Goal: Understand process/instructions: Learn about a topic

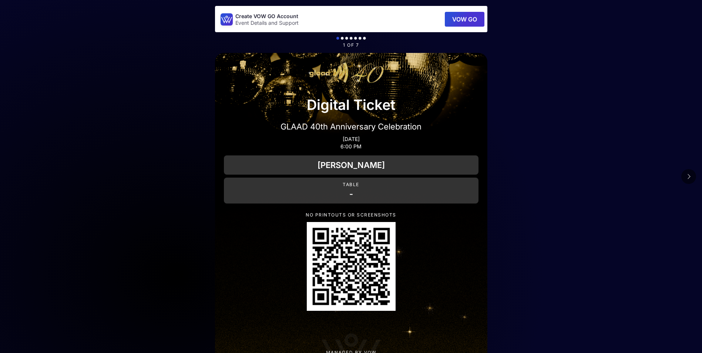
click at [687, 177] on icon at bounding box center [689, 177] width 4 height 6
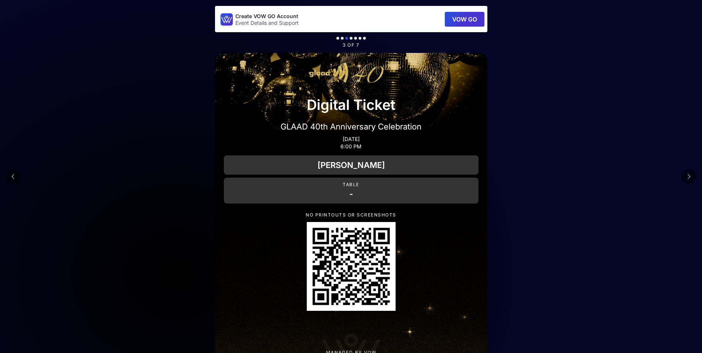
click at [687, 177] on icon at bounding box center [689, 177] width 4 height 6
click at [6, 177] on button at bounding box center [13, 176] width 15 height 15
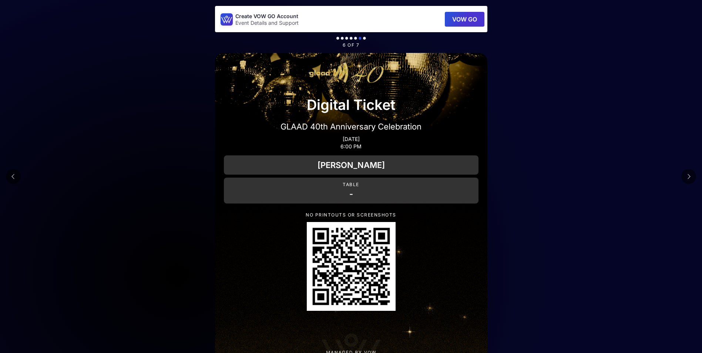
click at [689, 174] on icon at bounding box center [689, 177] width 4 height 6
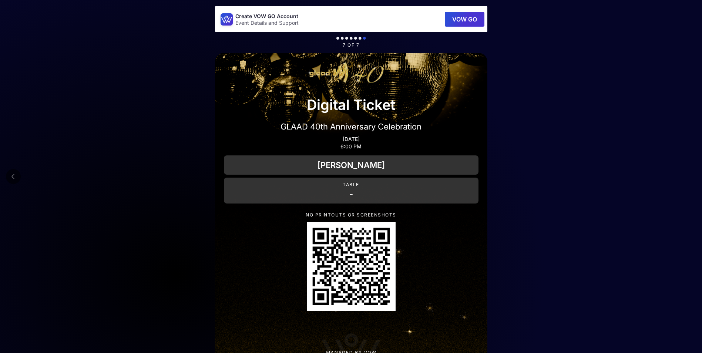
click at [14, 179] on icon at bounding box center [13, 177] width 4 height 6
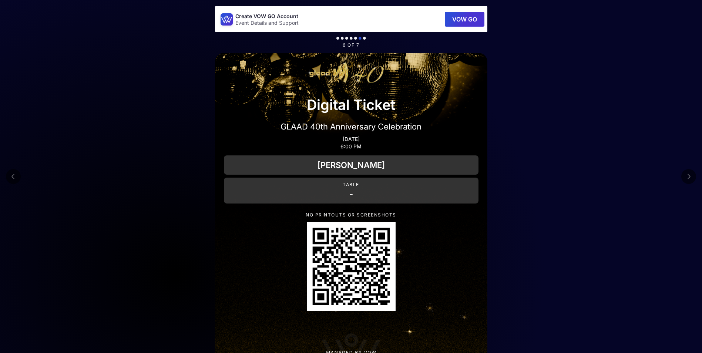
click at [14, 179] on icon at bounding box center [13, 177] width 4 height 6
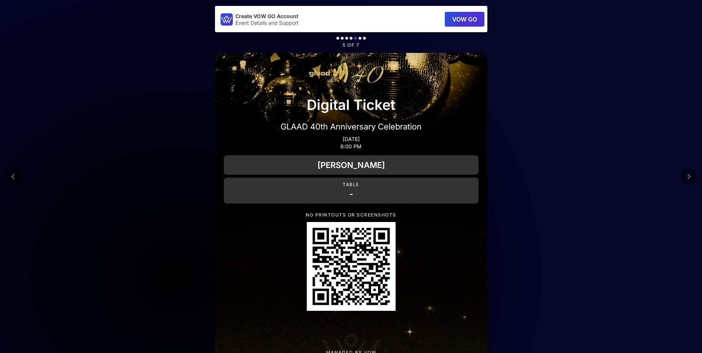
click at [14, 179] on icon at bounding box center [13, 177] width 4 height 6
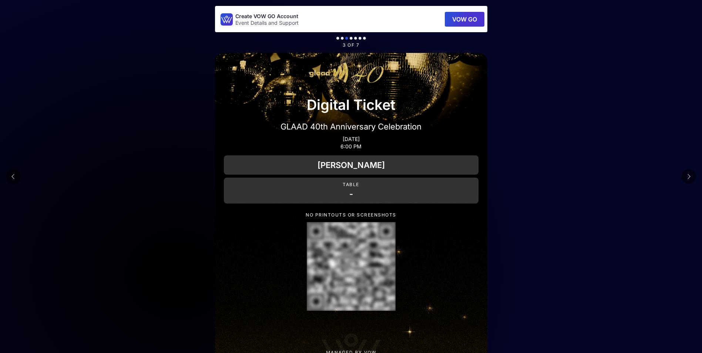
click at [14, 179] on icon at bounding box center [13, 177] width 4 height 6
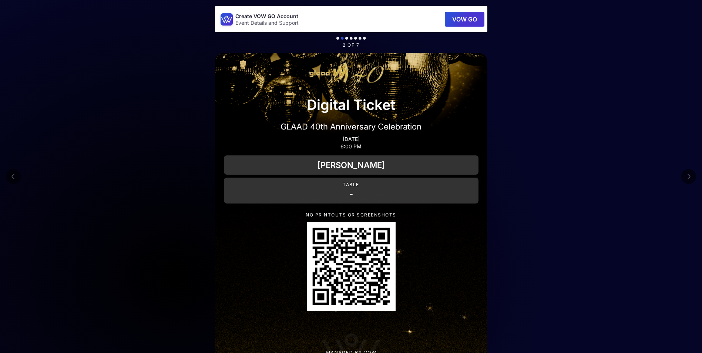
click at [14, 179] on icon at bounding box center [13, 177] width 4 height 6
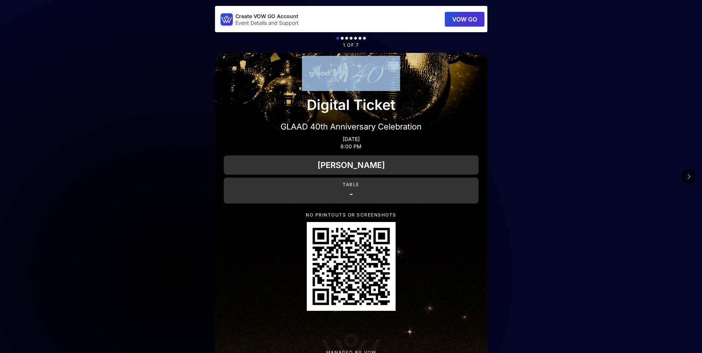
click at [14, 179] on main "Create VOW GO Account Event Details and Support VOW GO 1 of 7 Digital Ticket GL…" at bounding box center [351, 193] width 702 height 387
click at [689, 177] on icon at bounding box center [689, 177] width 4 height 6
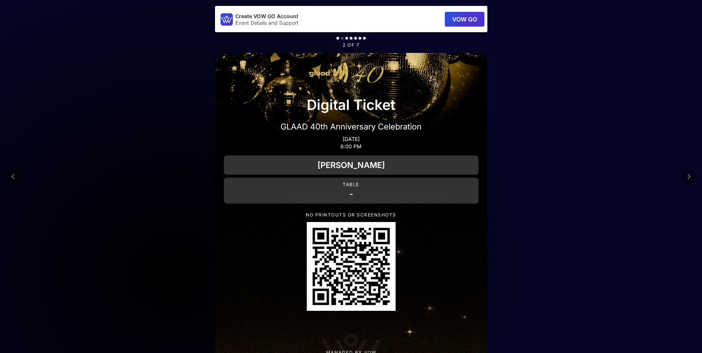
click at [689, 177] on icon at bounding box center [689, 177] width 4 height 6
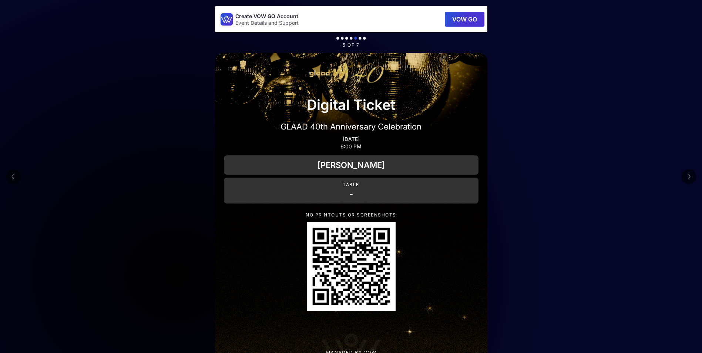
click at [689, 177] on icon at bounding box center [689, 177] width 4 height 6
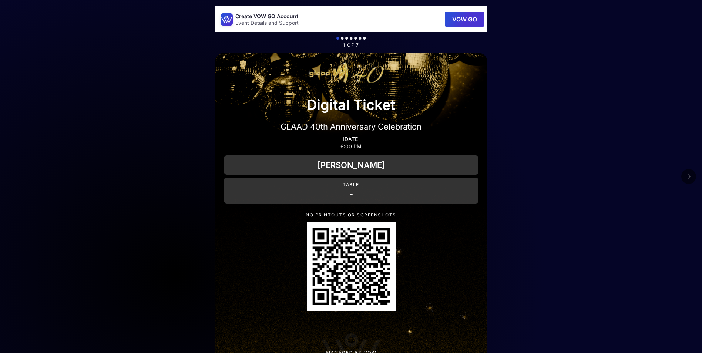
click at [687, 175] on icon at bounding box center [689, 177] width 4 height 6
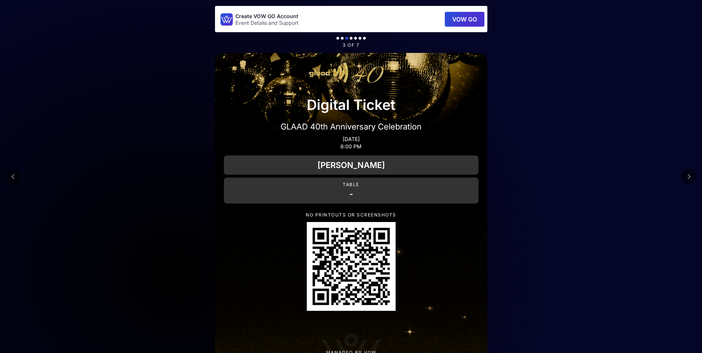
click at [687, 175] on icon at bounding box center [689, 177] width 4 height 6
